Goal: Task Accomplishment & Management: Manage account settings

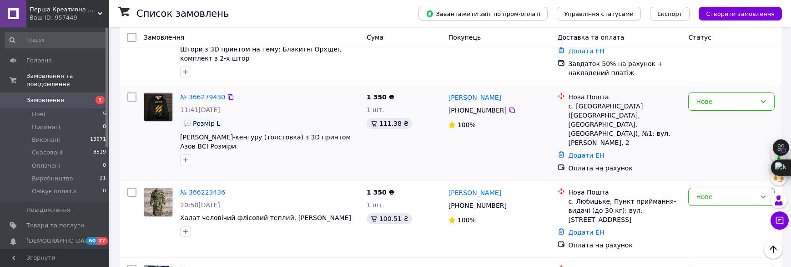
scroll to position [136, 0]
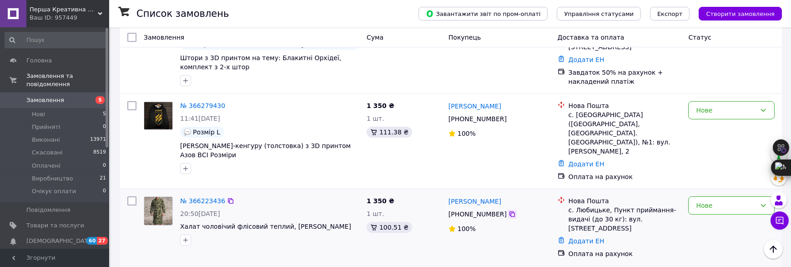
click at [509, 211] on icon at bounding box center [511, 213] width 5 height 5
click at [454, 166] on div "Пётр Назаренко +380 67 356 05 18 100%" at bounding box center [499, 140] width 109 height 87
click at [207, 107] on link "№ 366279430" at bounding box center [202, 105] width 45 height 7
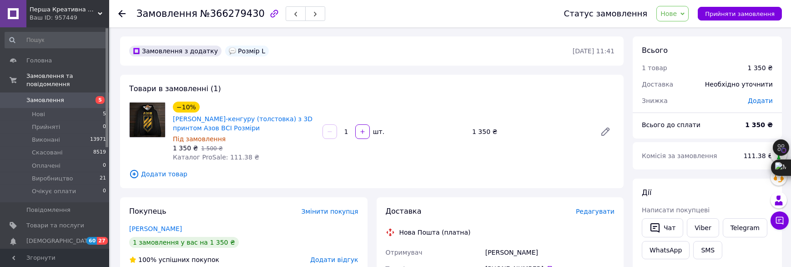
click at [677, 13] on span "Нове" at bounding box center [668, 13] width 16 height 7
drag, startPoint x: 688, startPoint y: 86, endPoint x: 521, endPoint y: 39, distance: 173.5
click at [688, 87] on li "Виробництво" at bounding box center [683, 87] width 53 height 14
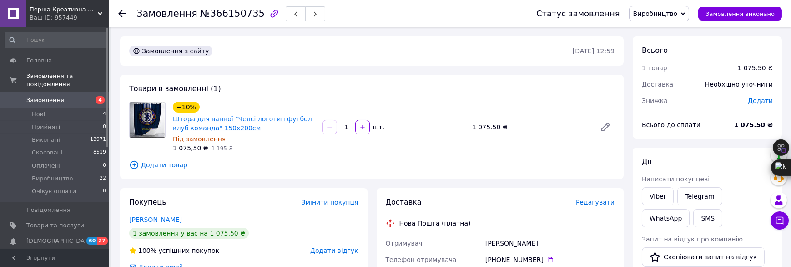
click at [278, 121] on link "Штора для ванної "Челсі логотип футбол клуб команда" 150х200см" at bounding box center [242, 123] width 139 height 16
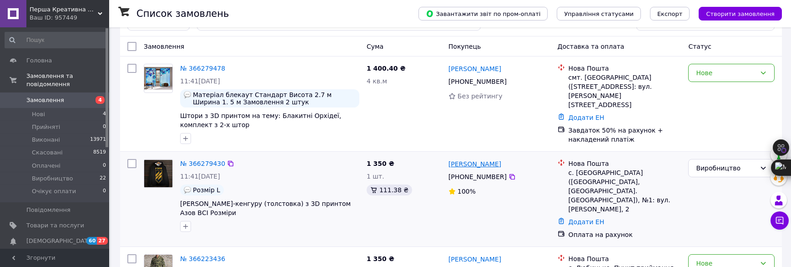
scroll to position [91, 0]
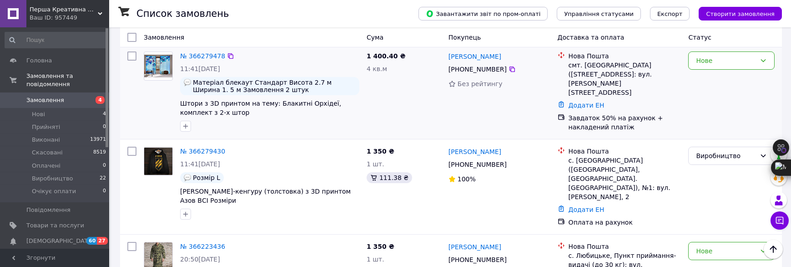
click at [639, 137] on div "№ 366279478 11:41, 12.10.2025 Матеріал блекаут Стандарт Висота 2.7 м Ширина 1. …" at bounding box center [451, 91] width 662 height 95
drag, startPoint x: 373, startPoint y: 128, endPoint x: 191, endPoint y: 83, distance: 187.4
click at [368, 128] on div "1 400.40 ₴ 4 кв.м" at bounding box center [404, 91] width 82 height 87
click at [473, 116] on div "Ольга Грибанова +380 98 422 05 25 Без рейтингу" at bounding box center [499, 91] width 109 height 87
click at [267, 127] on div at bounding box center [269, 126] width 183 height 15
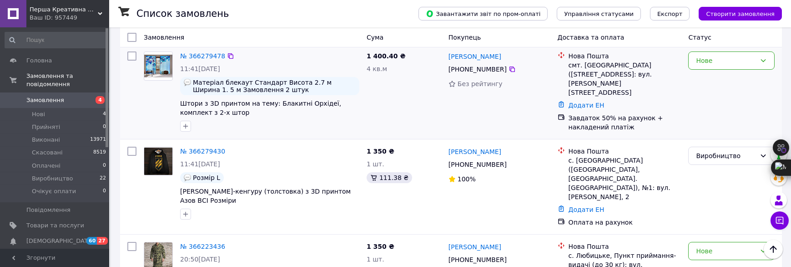
click at [417, 108] on div "1 400.40 ₴ 4 кв.м" at bounding box center [404, 91] width 82 height 87
click at [304, 156] on div "№ 366279430 11:41, 12.10.2025 Розмір L Біла Толстовка-кенгуру (толстовка) з 3D …" at bounding box center [269, 183] width 186 height 80
click at [58, 96] on span "Замовлення" at bounding box center [45, 100] width 38 height 8
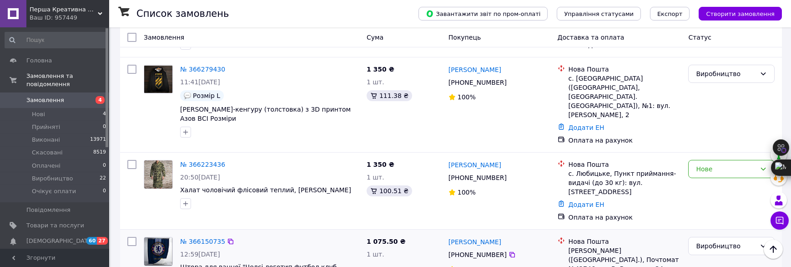
scroll to position [182, 0]
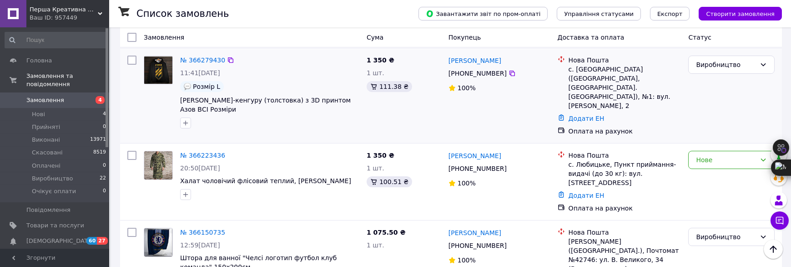
click at [504, 128] on div "Пётр Назаренко +380 67 356 05 18 100%" at bounding box center [499, 95] width 109 height 87
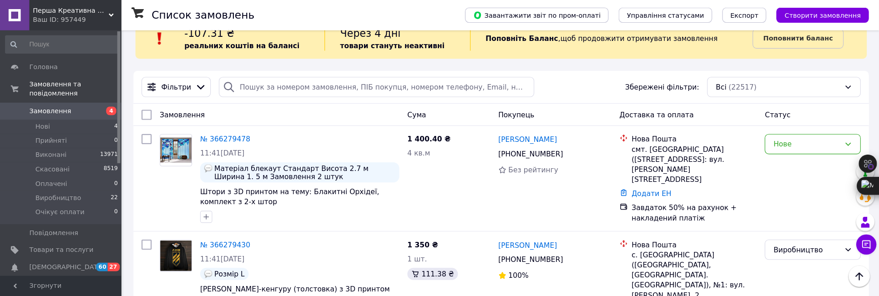
scroll to position [0, 0]
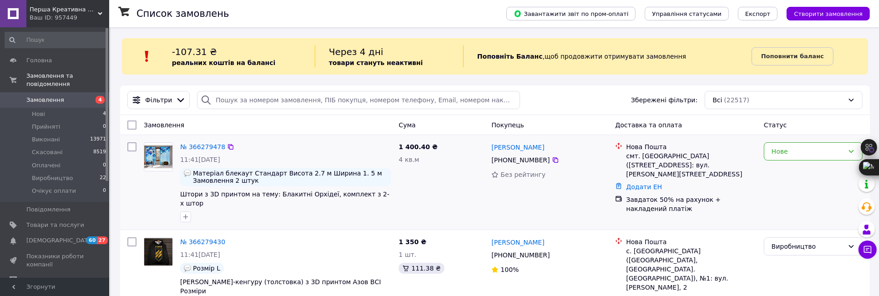
click at [459, 170] on div "1 400.40 ₴ 4 кв.м" at bounding box center [441, 182] width 93 height 87
click at [493, 203] on div "Ольга Грибанова +380 98 422 05 25 Без рейтингу" at bounding box center [550, 182] width 124 height 87
click at [575, 97] on div "Фільтри Збережені фільтри: Всі (22517)" at bounding box center [495, 100] width 742 height 18
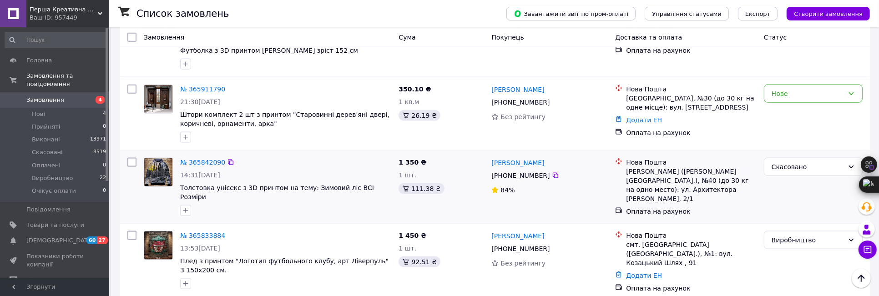
scroll to position [1011, 0]
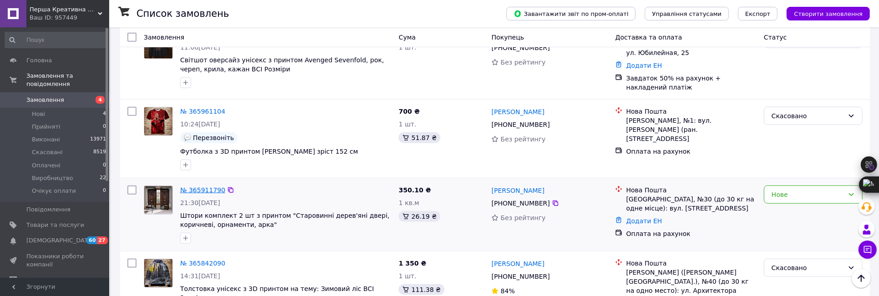
click at [217, 186] on link "№ 365911790" at bounding box center [202, 189] width 45 height 7
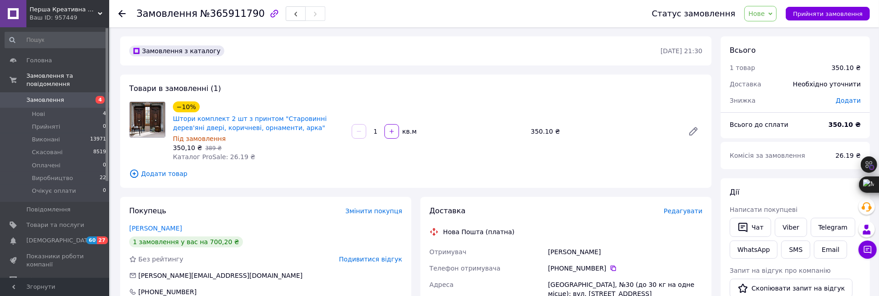
click at [269, 12] on icon "button" at bounding box center [274, 13] width 11 height 11
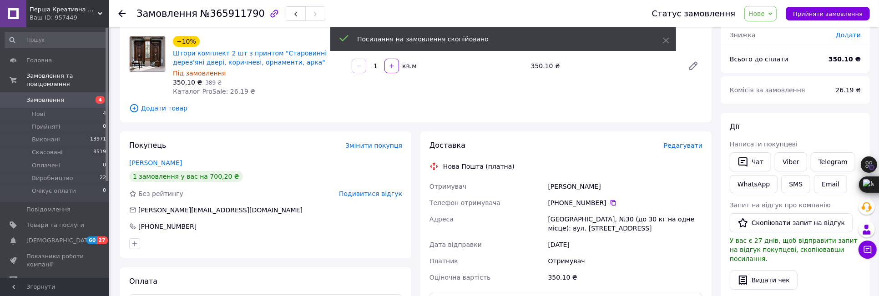
scroll to position [101, 0]
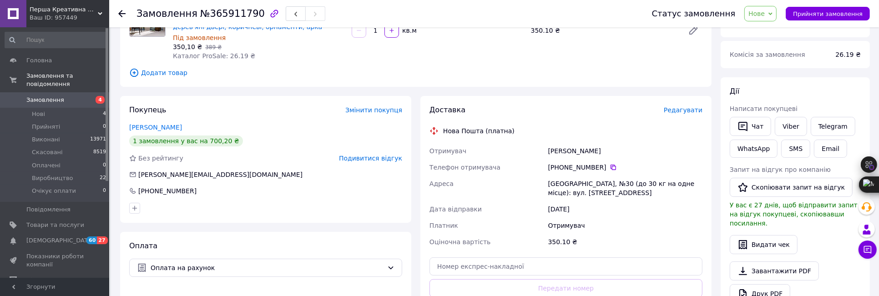
drag, startPoint x: 678, startPoint y: 234, endPoint x: 682, endPoint y: 229, distance: 6.8
click at [679, 233] on div "Отримувач Красилина Ирина Телефон отримувача +380 96 639 26 60   Адреса Одеса, …" at bounding box center [566, 196] width 277 height 107
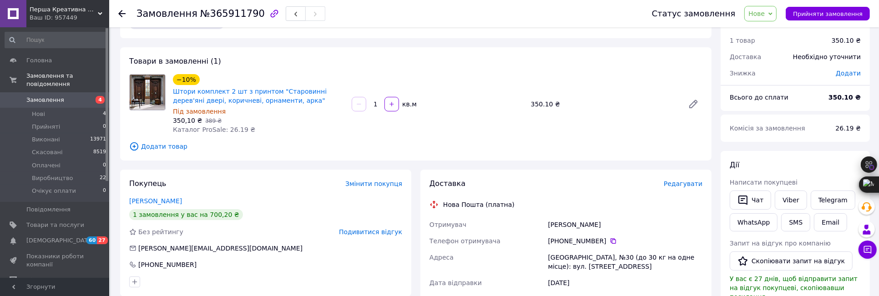
scroll to position [0, 0]
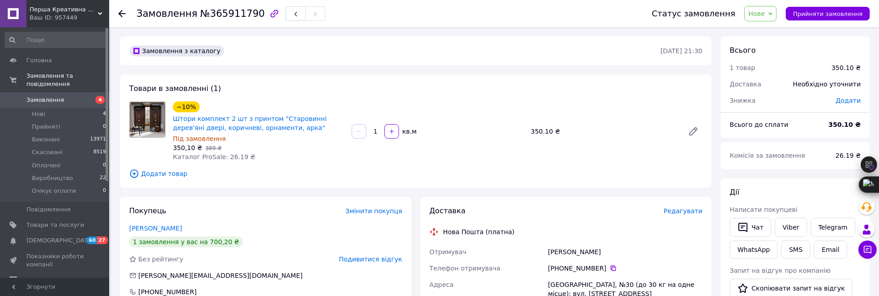
click at [507, 144] on div "−10% Штори комплект 2 шт з принтом "Старовинні дерев'яні двері, коричневі, орна…" at bounding box center [437, 132] width 537 height 64
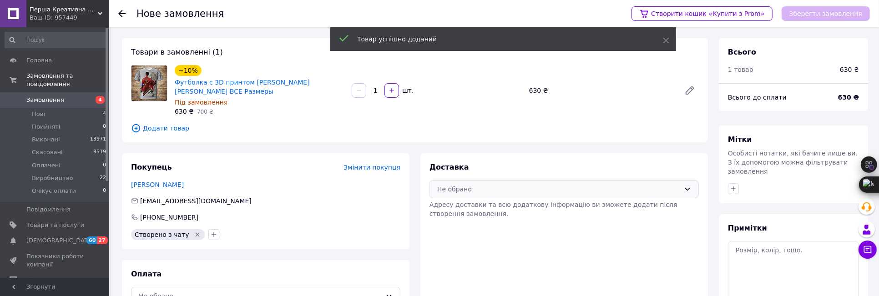
click at [508, 189] on div "Не обрано" at bounding box center [558, 189] width 243 height 10
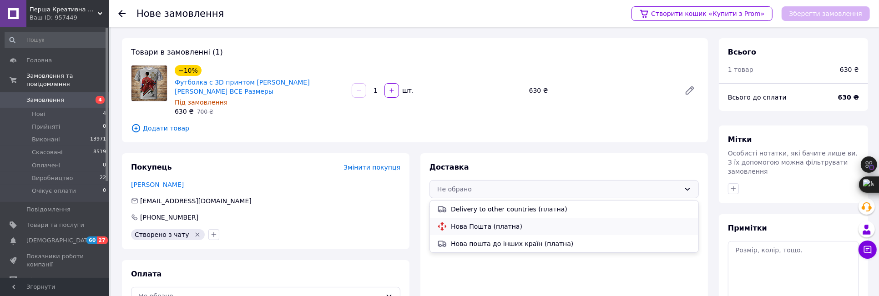
click at [492, 222] on span "Нова Пошта (платна)" at bounding box center [571, 226] width 240 height 9
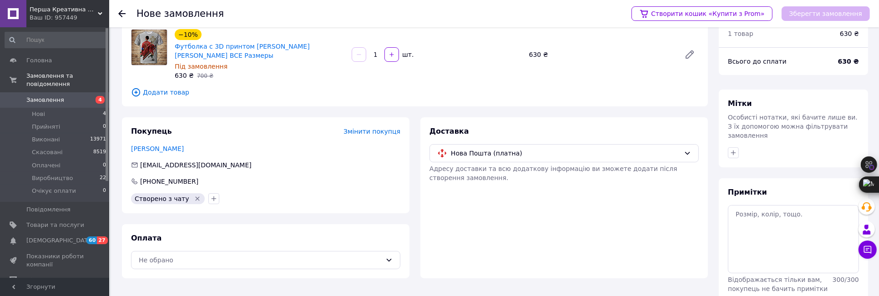
scroll to position [69, 0]
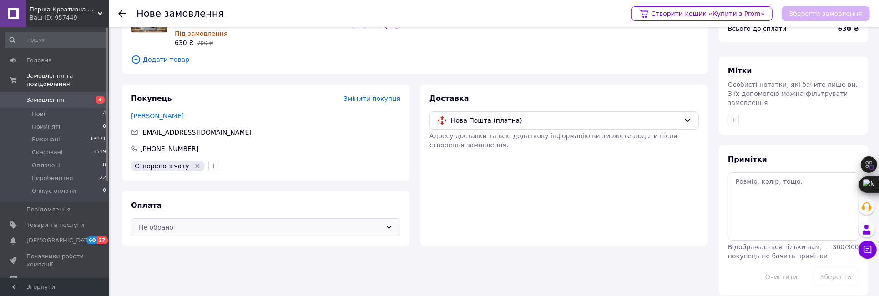
click at [322, 229] on div "Не обрано" at bounding box center [260, 227] width 243 height 10
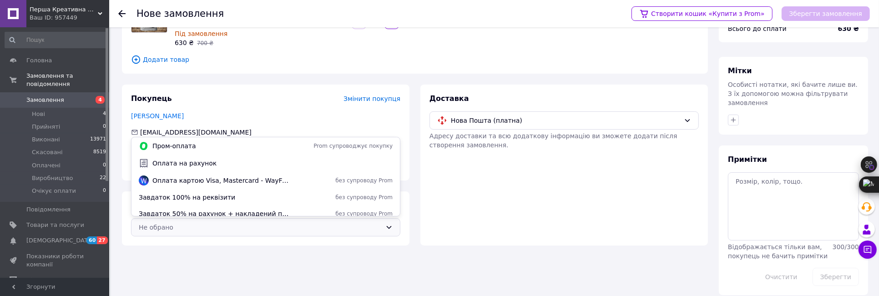
drag, startPoint x: 198, startPoint y: 197, endPoint x: 203, endPoint y: 194, distance: 5.3
click at [200, 196] on span "Завдаток 100% на реквізити" at bounding box center [214, 197] width 151 height 9
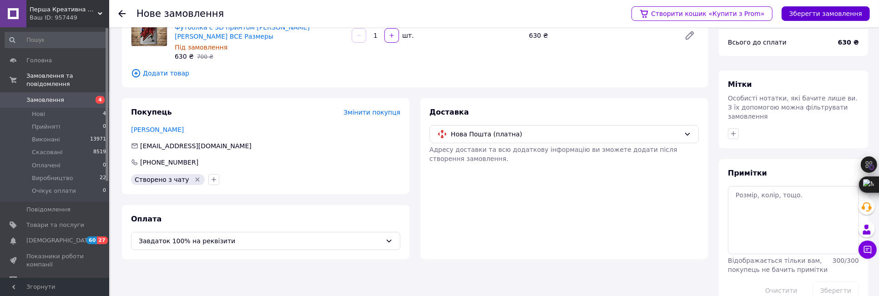
scroll to position [18, 0]
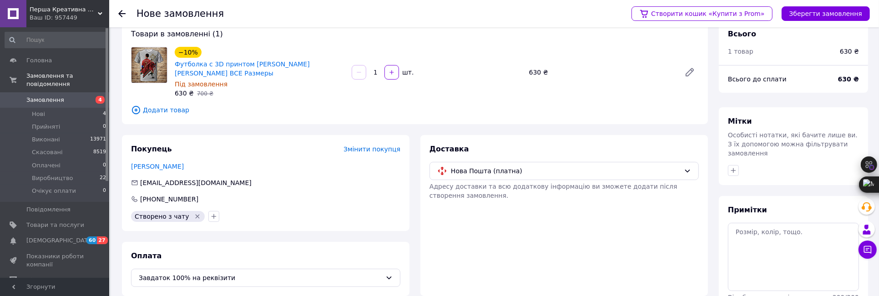
drag, startPoint x: 823, startPoint y: 10, endPoint x: 757, endPoint y: 40, distance: 72.1
click at [821, 12] on button "Зберегти замовлення" at bounding box center [825, 13] width 88 height 15
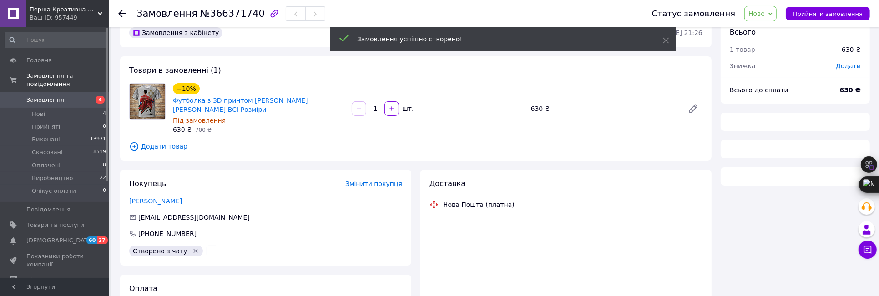
click at [498, 131] on div "−10% Футболка з 3D принтом [PERSON_NAME] [PERSON_NAME] ВСІ Розміри Під замовлен…" at bounding box center [437, 108] width 537 height 55
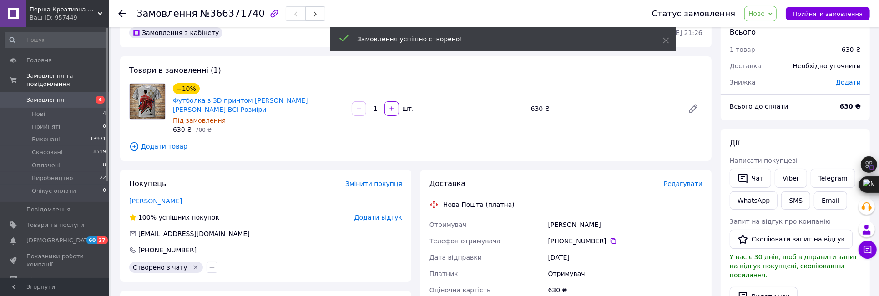
drag, startPoint x: 770, startPoint y: 13, endPoint x: 774, endPoint y: 15, distance: 4.7
click at [764, 14] on span "Нове" at bounding box center [756, 13] width 16 height 7
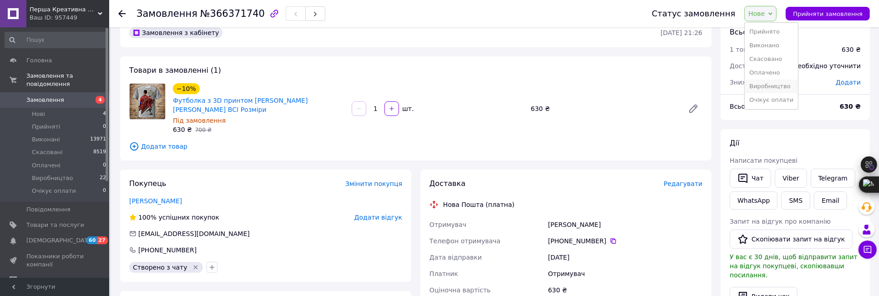
click at [782, 86] on li "Виробництво" at bounding box center [770, 87] width 53 height 14
click at [368, 150] on span "Додати товар" at bounding box center [415, 146] width 573 height 10
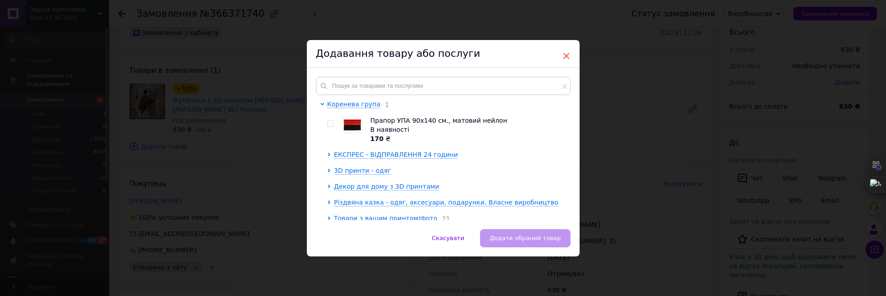
click at [565, 53] on span "×" at bounding box center [567, 55] width 8 height 15
